Goal: Transaction & Acquisition: Obtain resource

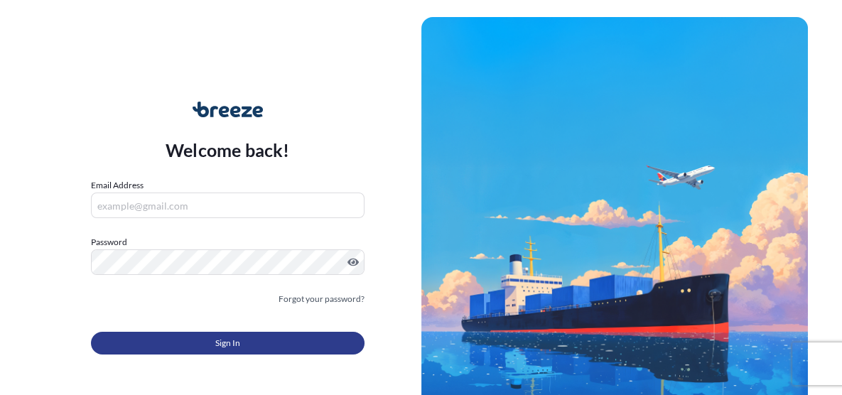
type input "[PERSON_NAME][EMAIL_ADDRESS][PERSON_NAME][DOMAIN_NAME]"
click at [246, 335] on button "Sign In" at bounding box center [228, 343] width 274 height 23
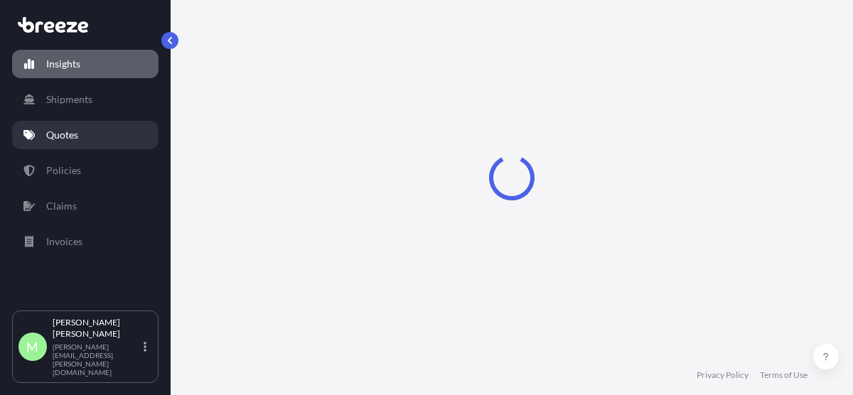
click at [69, 136] on p "Quotes" at bounding box center [62, 135] width 32 height 14
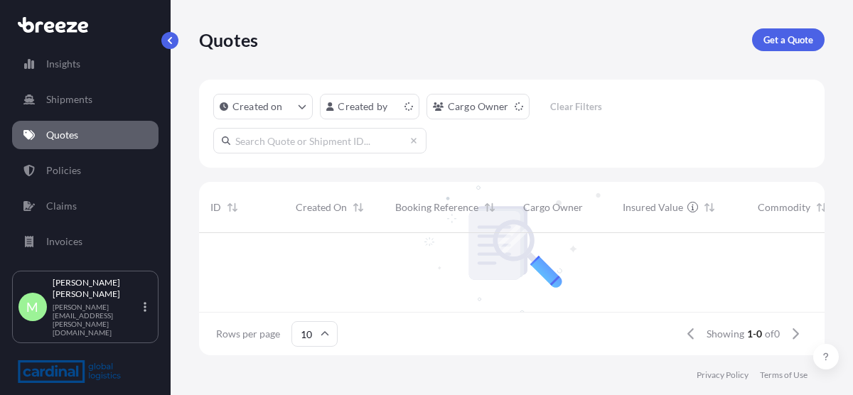
scroll to position [11, 11]
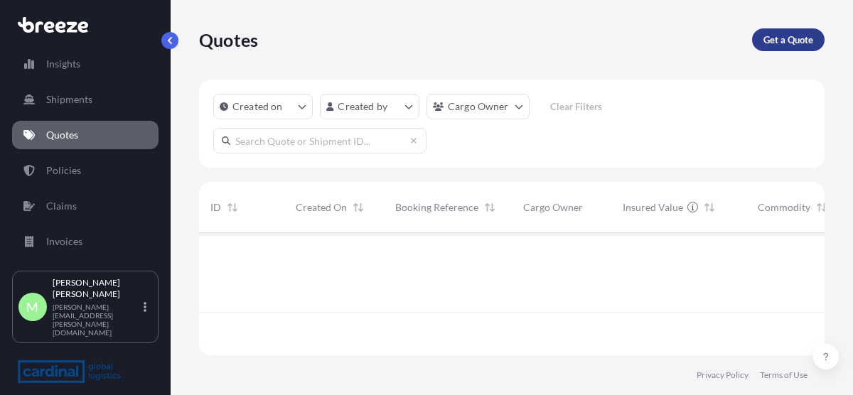
click at [787, 40] on p "Get a Quote" at bounding box center [789, 40] width 50 height 14
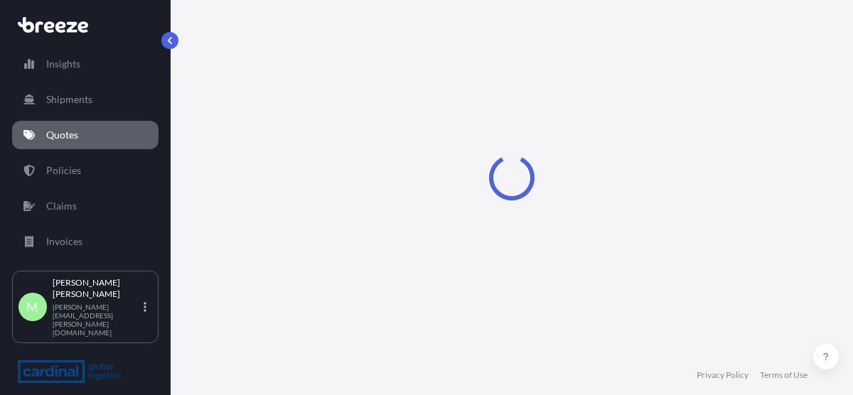
select select "Sea"
select select "1"
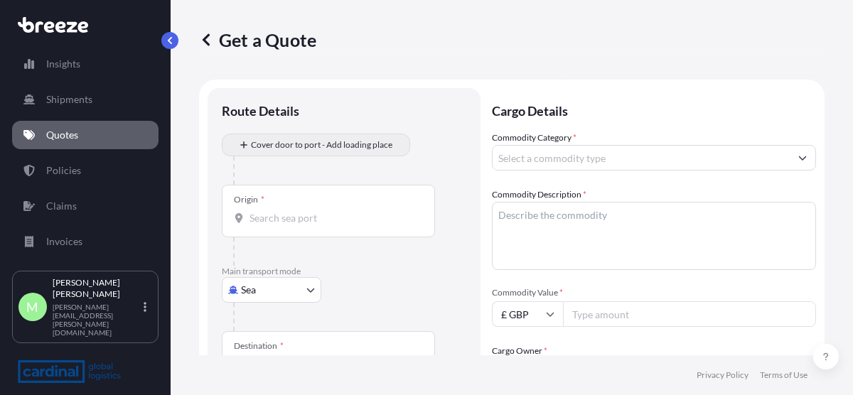
scroll to position [23, 0]
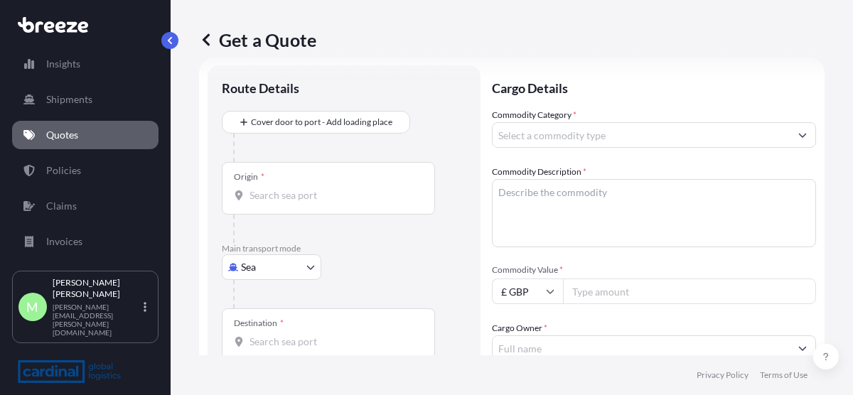
click at [248, 269] on body "Insights Shipments Quotes Policies Claims Invoices M [PERSON_NAME] [PERSON_NAME…" at bounding box center [426, 197] width 853 height 395
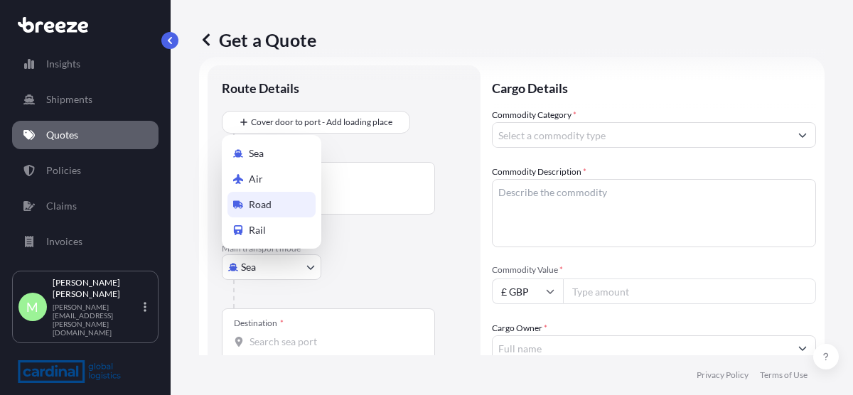
click at [267, 206] on span "Road" at bounding box center [260, 205] width 23 height 14
select select "Road"
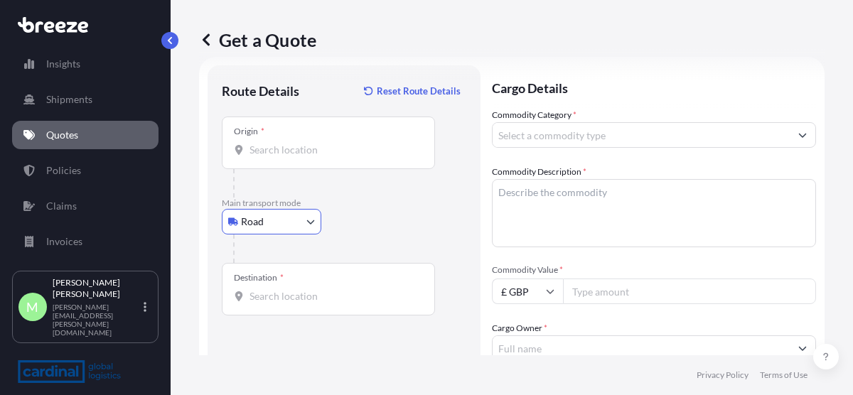
click at [311, 143] on input "Origin *" at bounding box center [334, 150] width 168 height 14
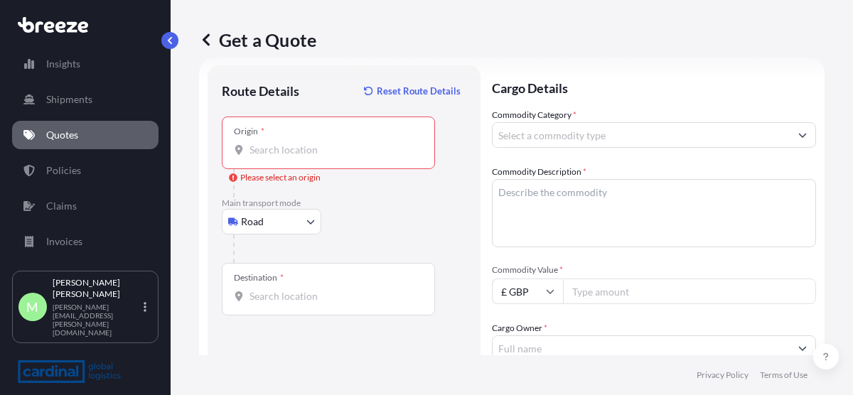
click at [287, 159] on div "Origin *" at bounding box center [328, 143] width 213 height 53
click at [287, 157] on input "Origin * Please select an origin" at bounding box center [334, 150] width 168 height 14
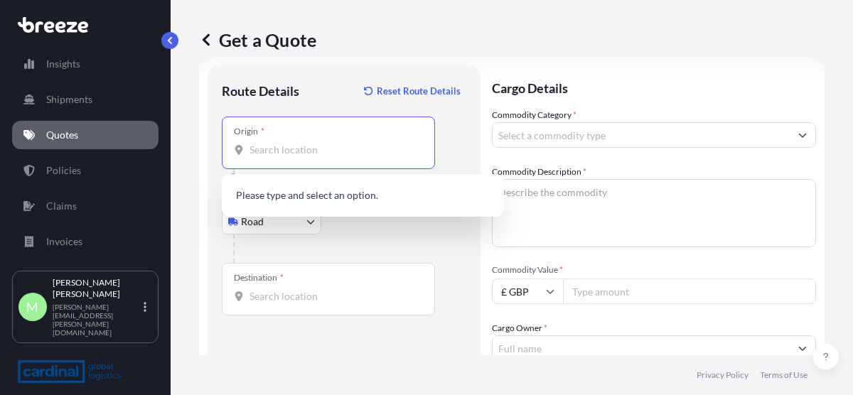
paste input "D-64859 [GEOGRAPHIC_DATA]"
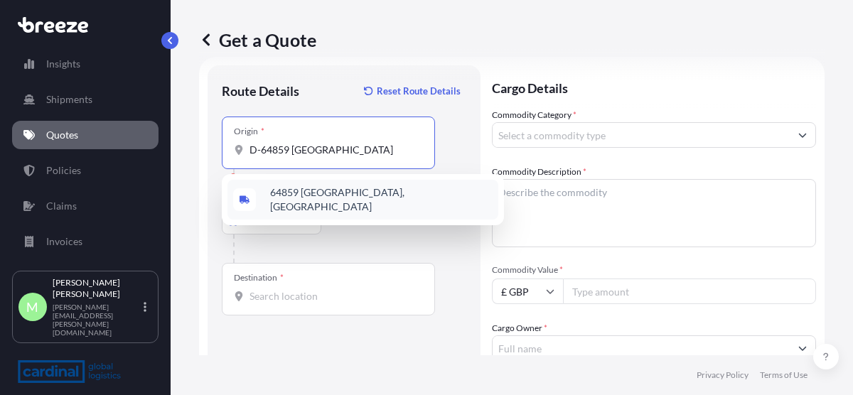
click at [348, 199] on span "64859 [GEOGRAPHIC_DATA], [GEOGRAPHIC_DATA]" at bounding box center [381, 200] width 223 height 28
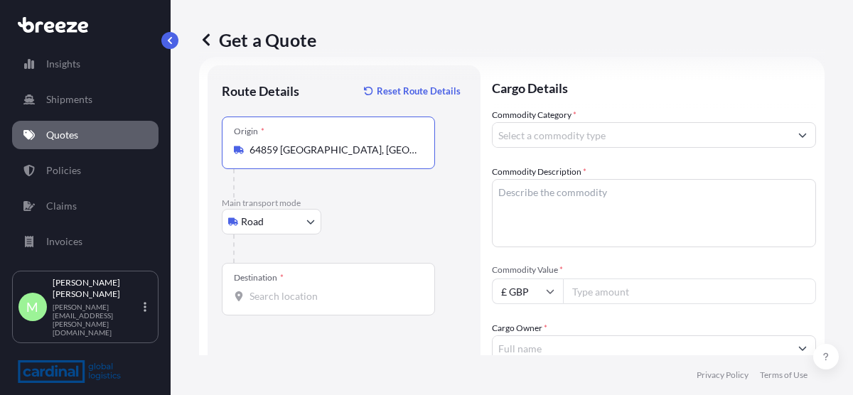
type input "64859 [GEOGRAPHIC_DATA], [GEOGRAPHIC_DATA]"
click at [346, 291] on input "Destination *" at bounding box center [334, 296] width 168 height 14
paste input "B69 4JR"
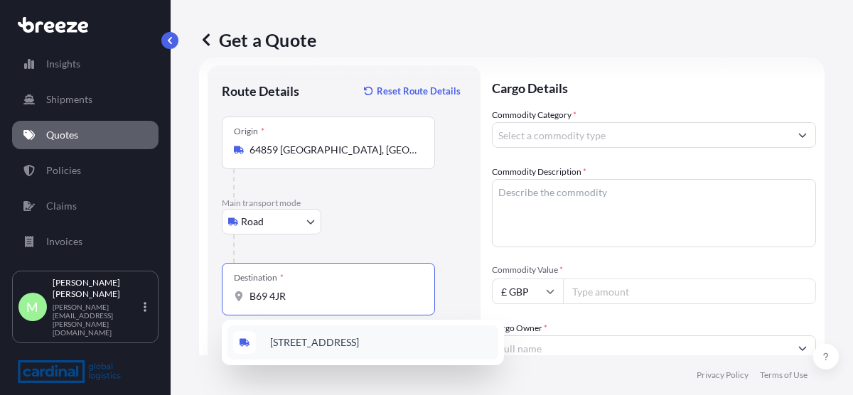
click at [328, 341] on span "[STREET_ADDRESS]" at bounding box center [314, 343] width 89 height 14
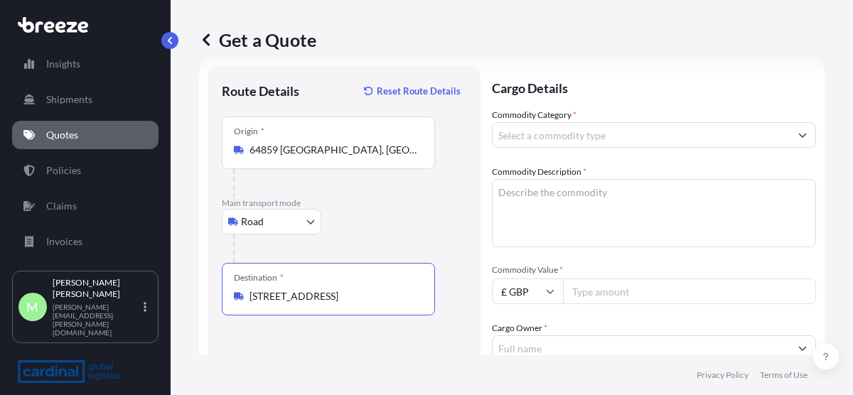
type input "[STREET_ADDRESS]"
click at [606, 134] on input "Commodity Category *" at bounding box center [641, 135] width 297 height 26
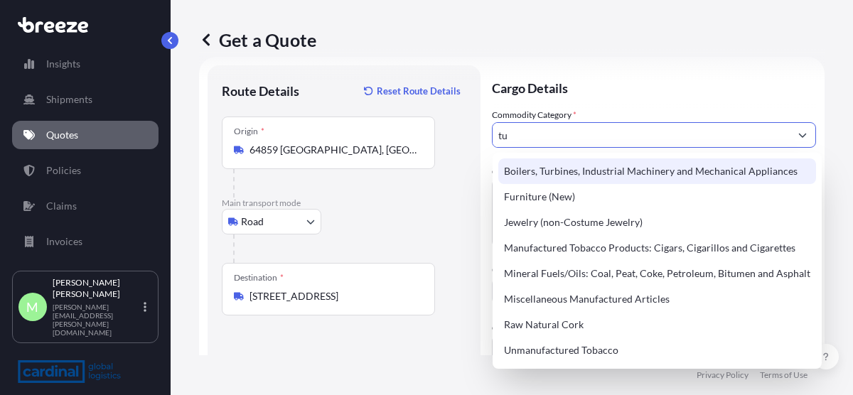
click at [648, 167] on div "Boilers, Turbines, Industrial Machinery and Mechanical Appliances" at bounding box center [657, 172] width 318 height 26
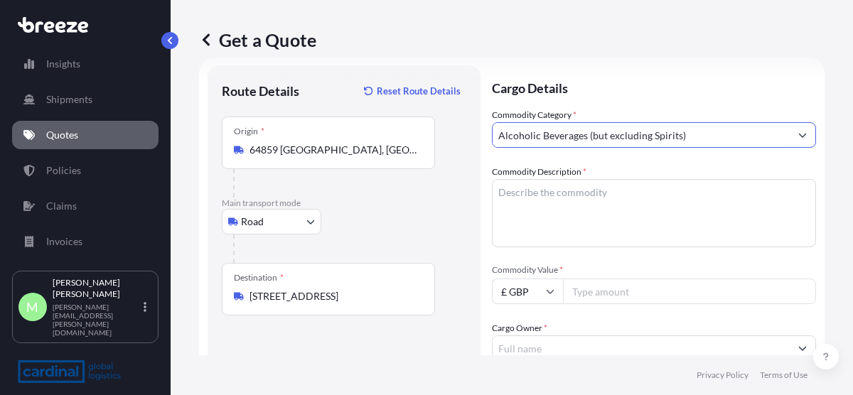
click at [656, 135] on input "Alcoholic Beverages (but excluding Spirits)" at bounding box center [641, 135] width 297 height 26
click at [795, 134] on form "Route Details Reset Route Details Place of loading Road Road Rail Origin * 6485…" at bounding box center [512, 388] width 626 height 663
type input "Alcoholic Beverages (but excluding Sbolpirits)"
drag, startPoint x: 641, startPoint y: 137, endPoint x: 401, endPoint y: 134, distance: 240.3
click at [402, 135] on form "Route Details Reset Route Details Place of loading Road Road Rail Origin * 6485…" at bounding box center [512, 388] width 626 height 663
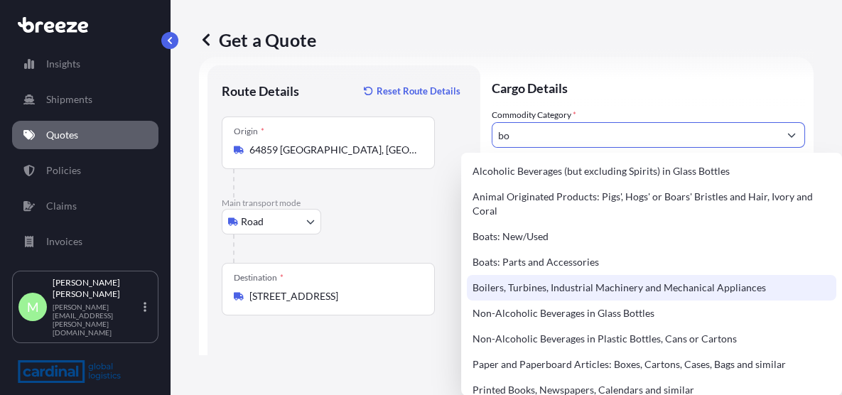
click at [641, 282] on div "Boilers, Turbines, Industrial Machinery and Mechanical Appliances" at bounding box center [652, 288] width 370 height 26
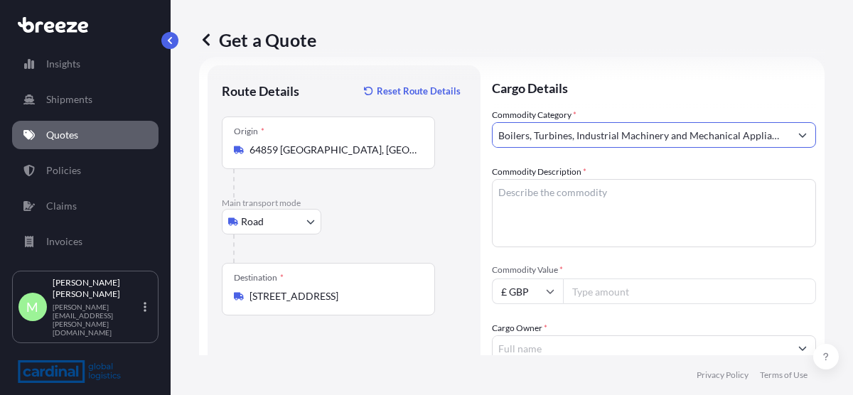
type input "Boilers, Turbines, Industrial Machinery and Mechanical Appliances"
click at [518, 198] on textarea "Commodity Description *" at bounding box center [654, 213] width 324 height 68
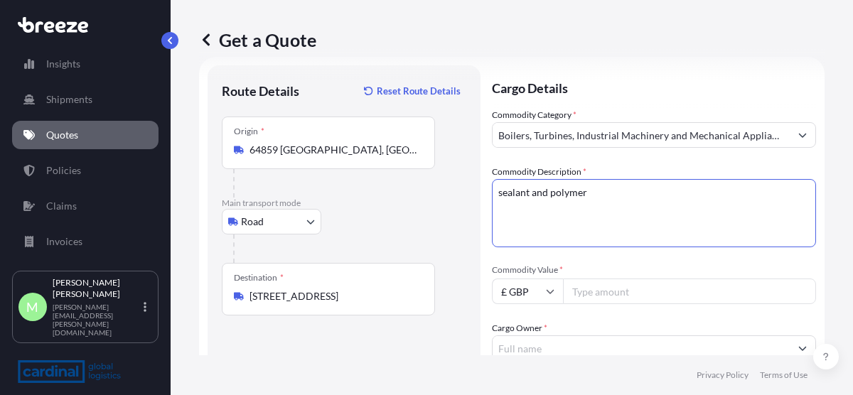
type textarea "sealant and polymer"
click at [596, 300] on input "Commodity Value *" at bounding box center [689, 292] width 253 height 26
click at [524, 293] on input "£ GBP" at bounding box center [527, 292] width 71 height 26
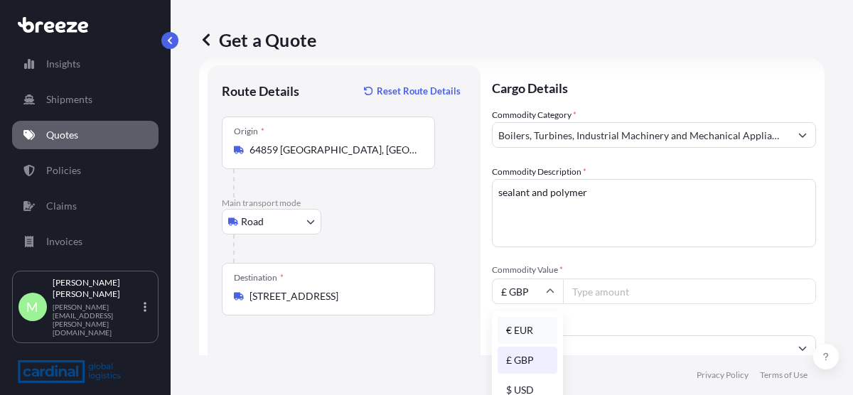
click at [518, 333] on div "€ EUR" at bounding box center [528, 330] width 60 height 27
type input "€ EUR"
click at [592, 289] on input "Commodity Value *" at bounding box center [689, 292] width 253 height 26
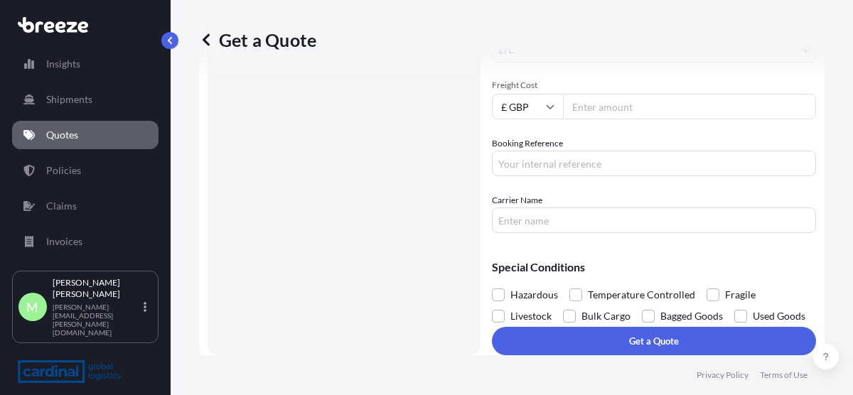
scroll to position [236, 0]
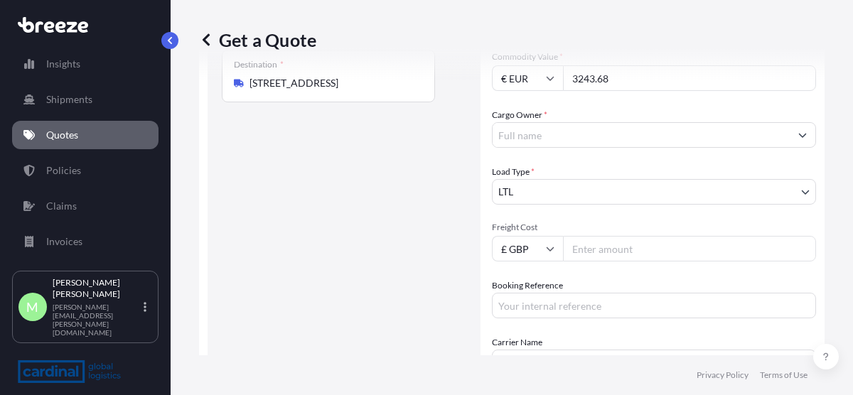
type input "3243.68"
click at [584, 119] on div "Cargo Owner *" at bounding box center [654, 128] width 324 height 40
click at [574, 130] on input "Cargo Owner *" at bounding box center [641, 135] width 297 height 26
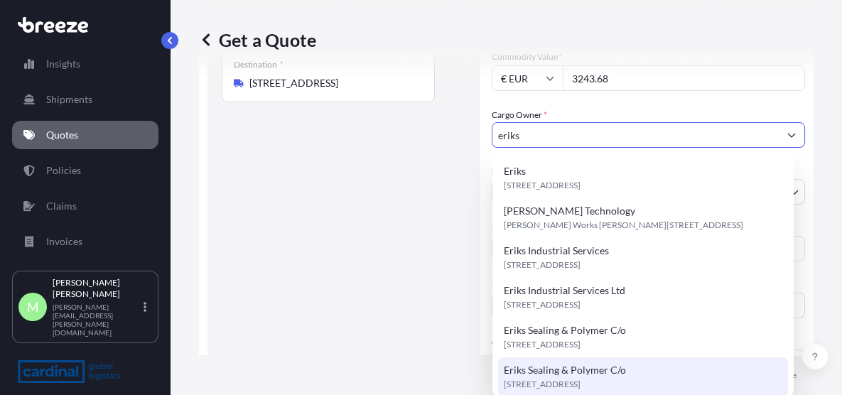
click at [613, 378] on span "Eriks Sealing & Polymer C/o" at bounding box center [565, 370] width 122 height 14
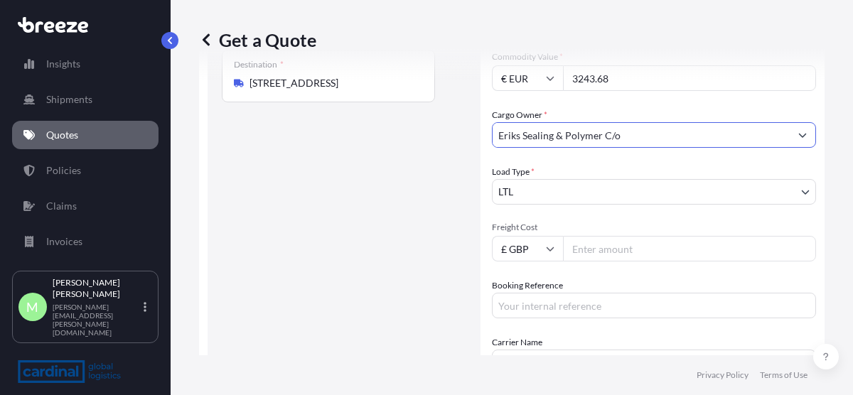
type input "Eriks Sealing & Polymer C/o"
click at [605, 251] on input "Freight Cost" at bounding box center [689, 249] width 253 height 26
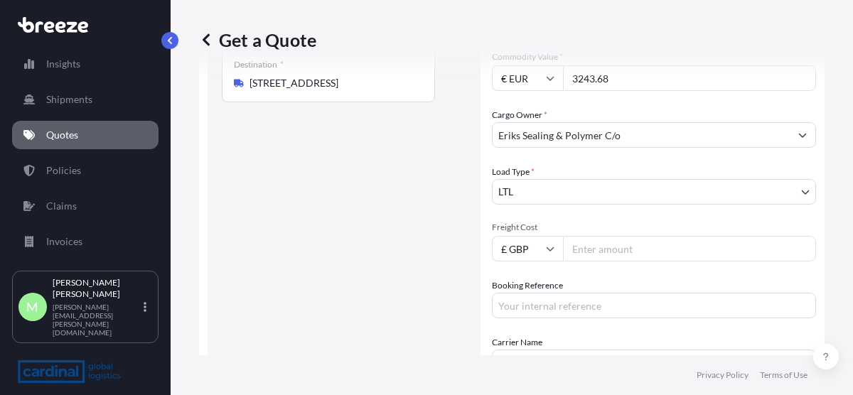
click at [614, 252] on input "Freight Cost" at bounding box center [689, 249] width 253 height 26
type input "385"
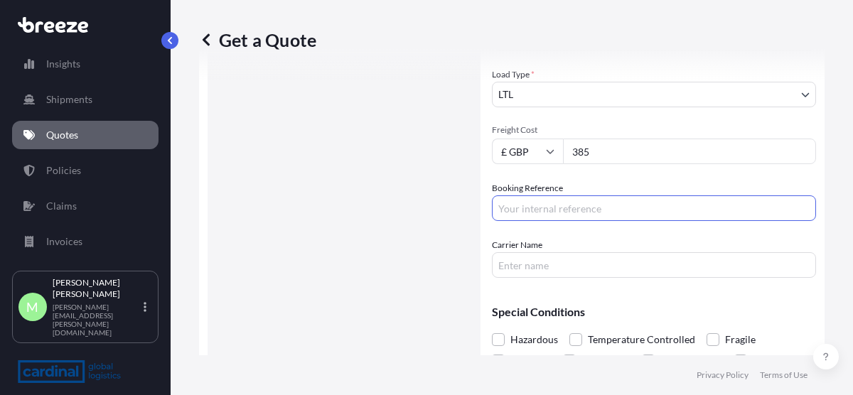
scroll to position [386, 0]
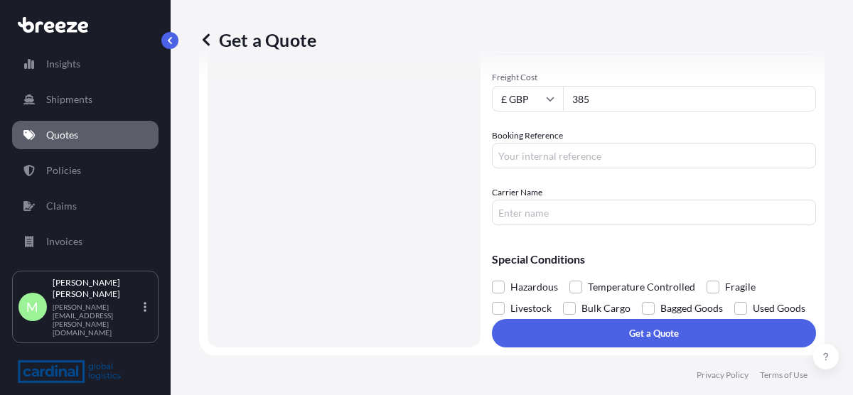
click at [737, 348] on form "Route Details Reset Route Details Place of loading Road Road Rail Origin * 6485…" at bounding box center [512, 25] width 626 height 663
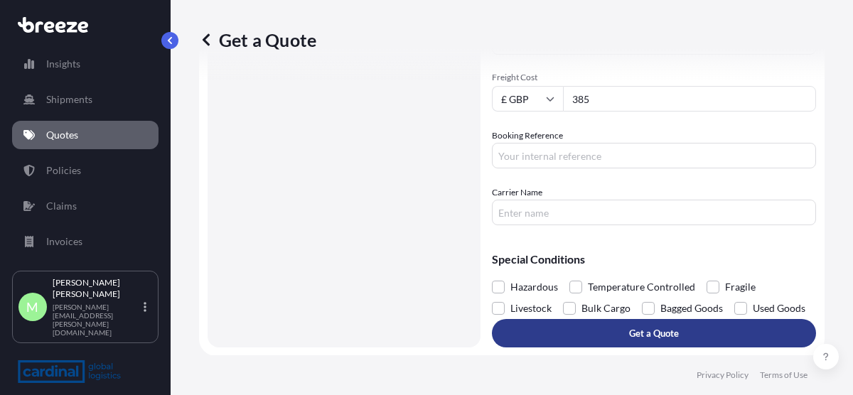
click at [726, 338] on button "Get a Quote" at bounding box center [654, 333] width 324 height 28
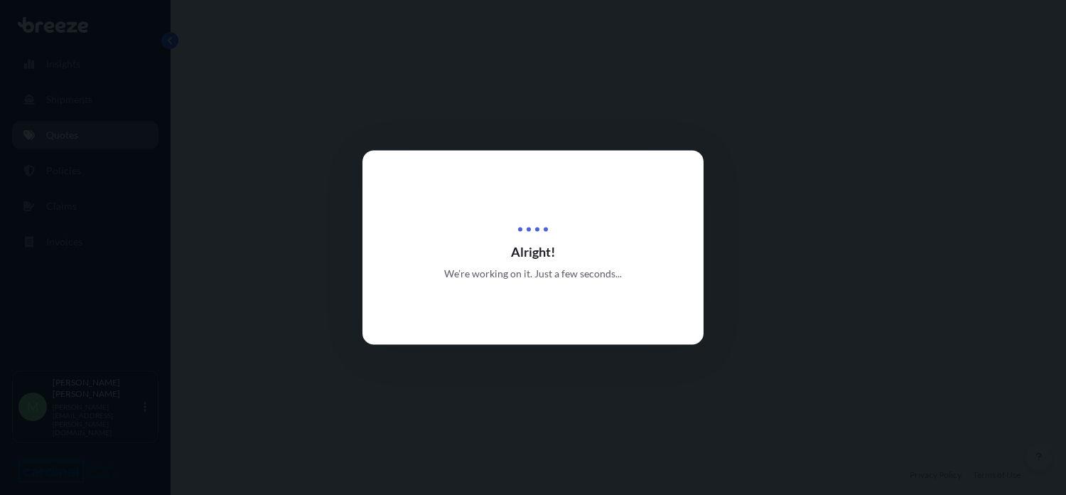
select select "Road"
select select "1"
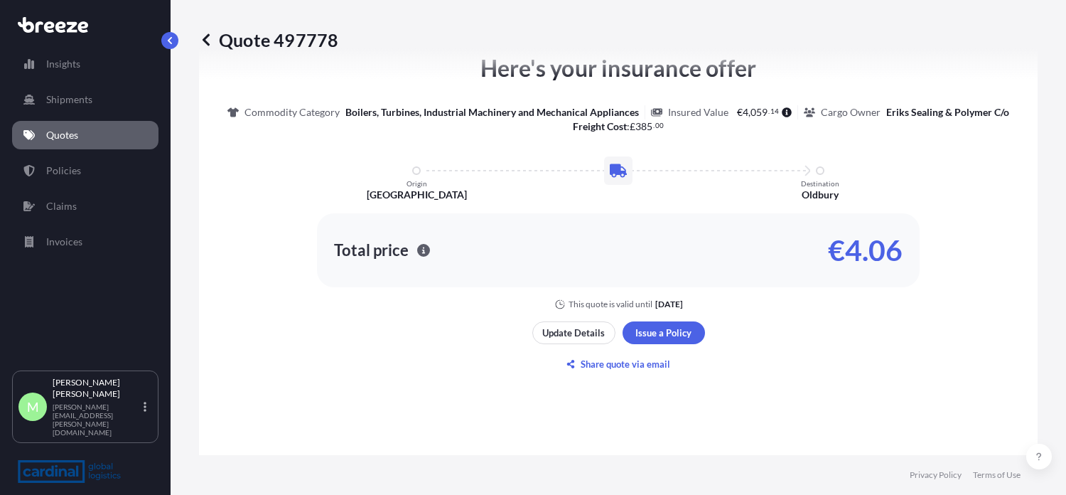
scroll to position [716, 0]
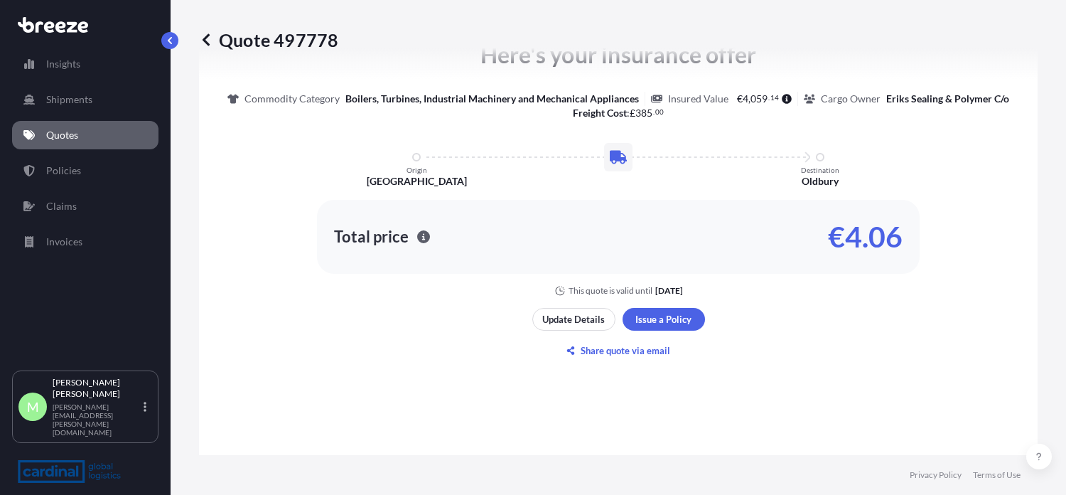
click at [764, 343] on div "Here's your insurance offer Commodity Category Boilers, Turbines, Industrial Ma…" at bounding box center [618, 199] width 799 height 751
